Goal: Transaction & Acquisition: Download file/media

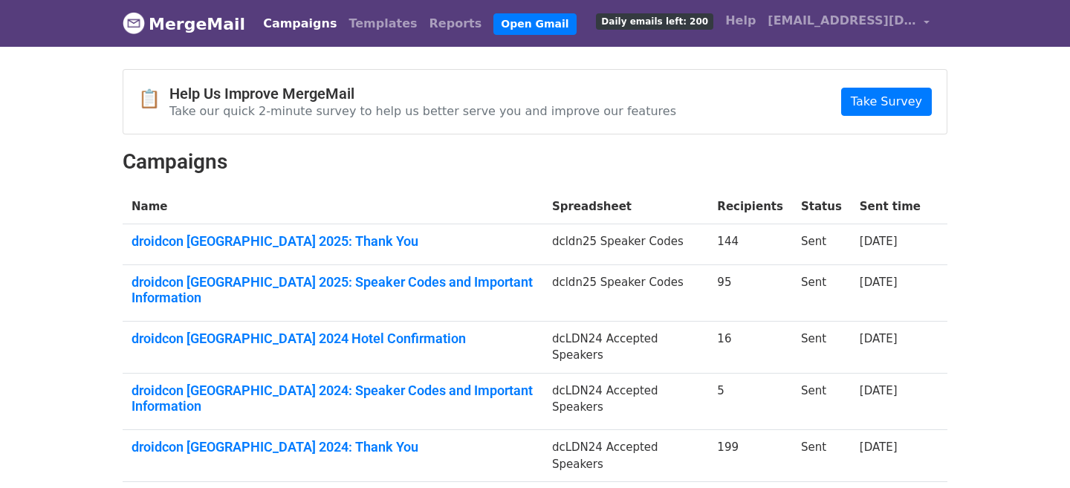
click at [696, 22] on span "Daily emails left: 200" at bounding box center [654, 21] width 117 height 16
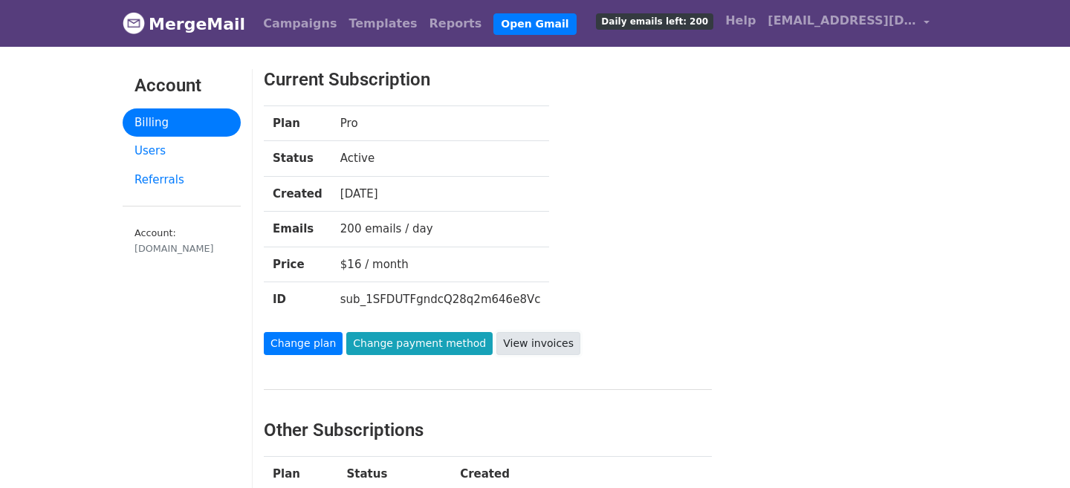
click at [518, 343] on link "View invoices" at bounding box center [538, 343] width 84 height 23
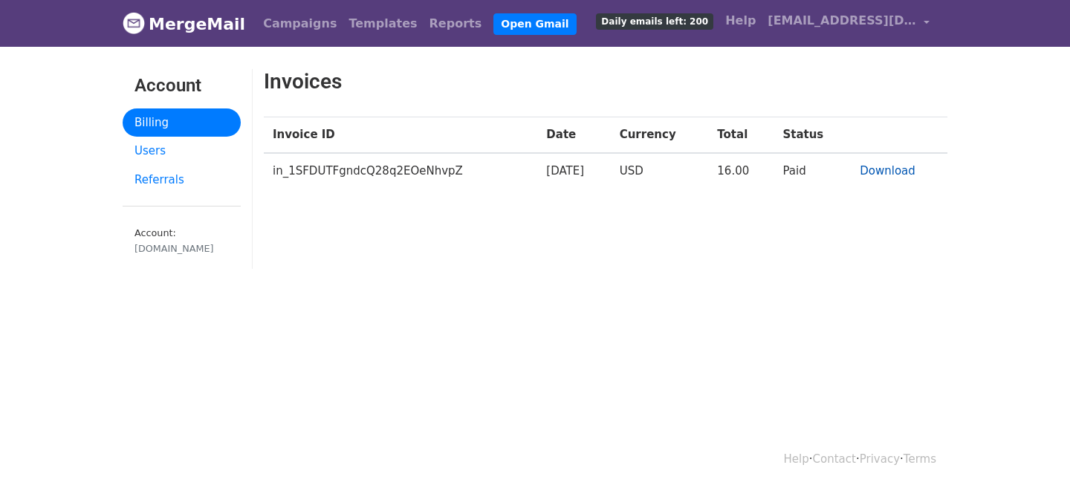
click at [890, 169] on link "Download" at bounding box center [888, 170] width 56 height 13
click at [809, 329] on body "MergeMail Campaigns Templates Reports Open Gmail Daily emails left: 200 Help [E…" at bounding box center [535, 171] width 1070 height 343
